Goal: Task Accomplishment & Management: Use online tool/utility

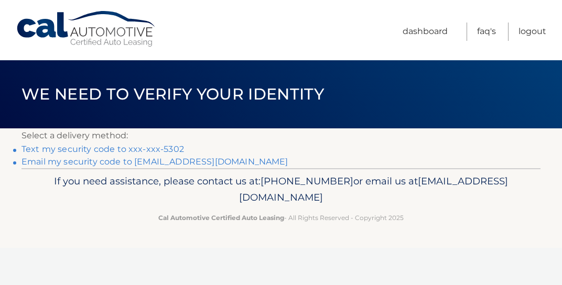
click at [141, 148] on link "Text my security code to xxx-xxx-5302" at bounding box center [103, 149] width 163 height 10
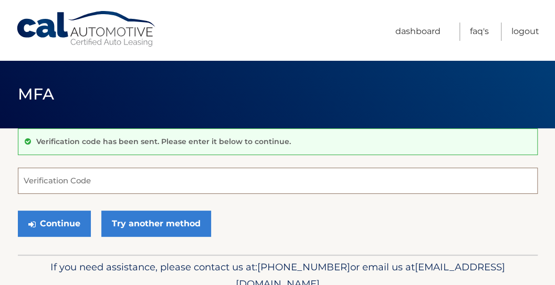
click at [109, 182] on input "Verification Code" at bounding box center [277, 181] width 519 height 26
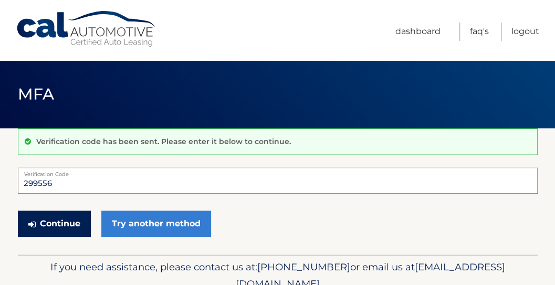
type input "299556"
click at [63, 225] on button "Continue" at bounding box center [54, 224] width 73 height 26
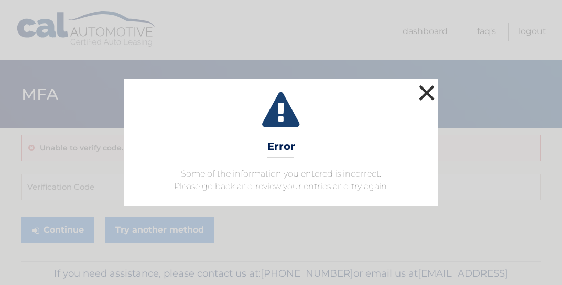
click at [420, 91] on button "×" at bounding box center [427, 92] width 21 height 21
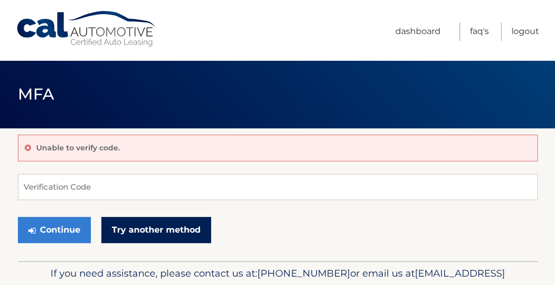
click at [130, 229] on link "Try another method" at bounding box center [156, 230] width 110 height 26
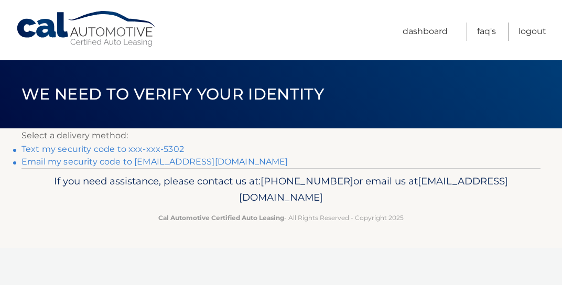
click at [119, 148] on link "Text my security code to xxx-xxx-5302" at bounding box center [103, 149] width 163 height 10
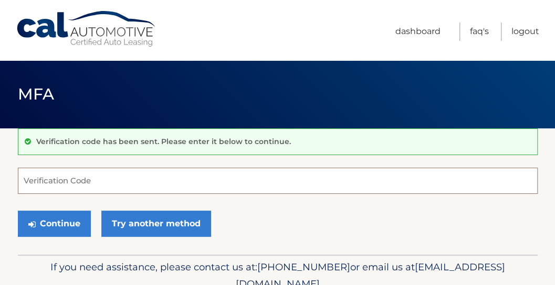
click at [95, 184] on input "Verification Code" at bounding box center [277, 181] width 519 height 26
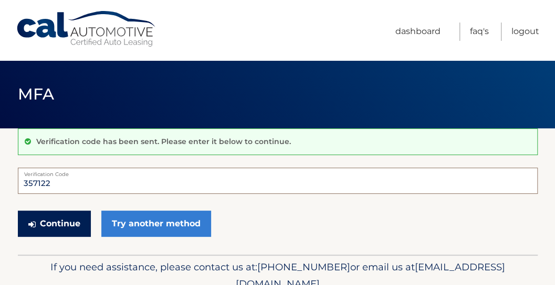
type input "357122"
click at [71, 225] on button "Continue" at bounding box center [54, 224] width 73 height 26
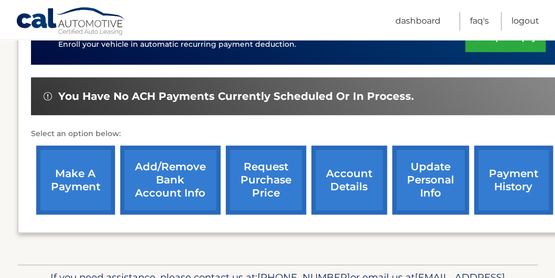
scroll to position [293, 0]
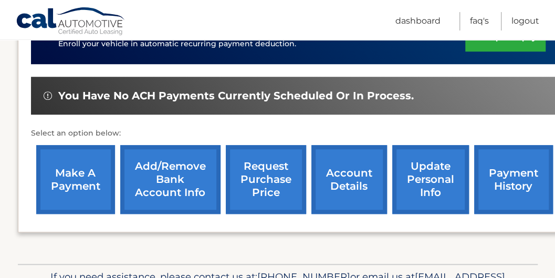
click at [76, 189] on link "make a payment" at bounding box center [75, 179] width 79 height 69
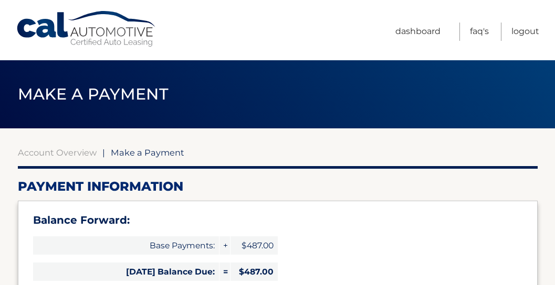
select select "MzFhMWFhMmUtYmQ1Zi00ZmFjLTk4NzItMWUzZTM1MWQzN2U0"
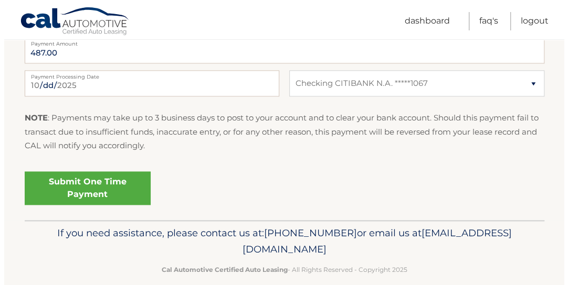
scroll to position [508, 0]
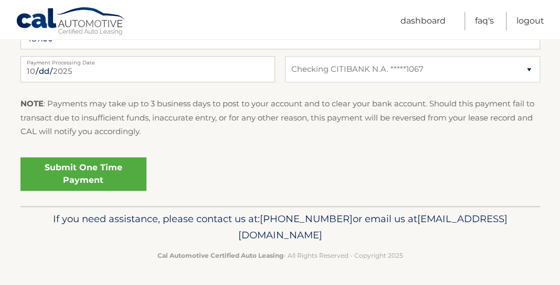
click at [67, 178] on link "Submit One Time Payment" at bounding box center [83, 174] width 126 height 34
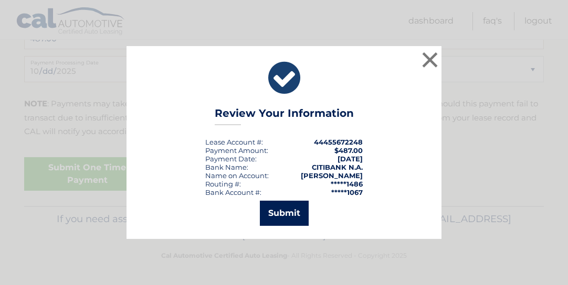
click at [283, 210] on button "Submit" at bounding box center [284, 213] width 49 height 25
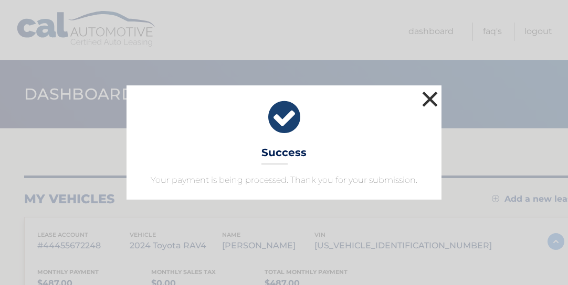
click at [431, 103] on button "×" at bounding box center [429, 99] width 21 height 21
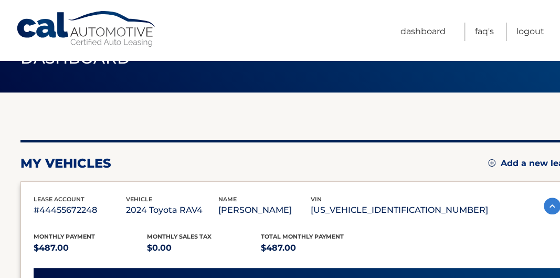
scroll to position [35, 0]
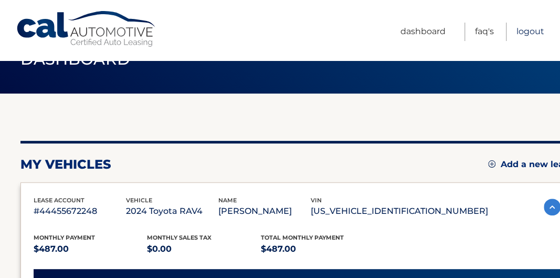
click at [528, 37] on link "Logout" at bounding box center [530, 32] width 28 height 18
